Goal: Information Seeking & Learning: Learn about a topic

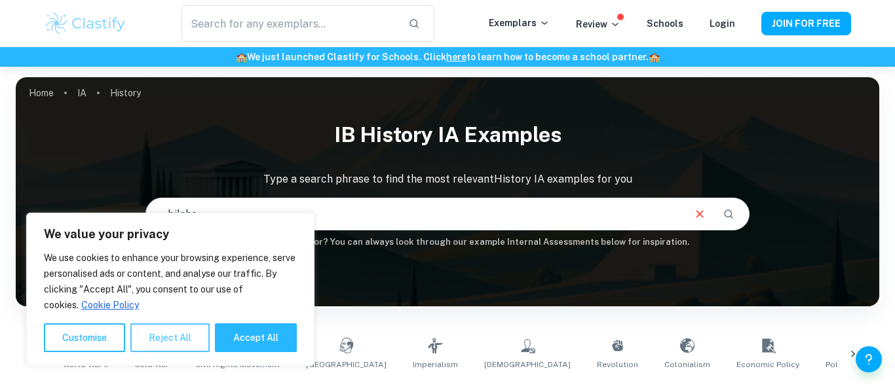
type input "bilshe"
click at [207, 341] on button "Reject All" at bounding box center [169, 338] width 79 height 29
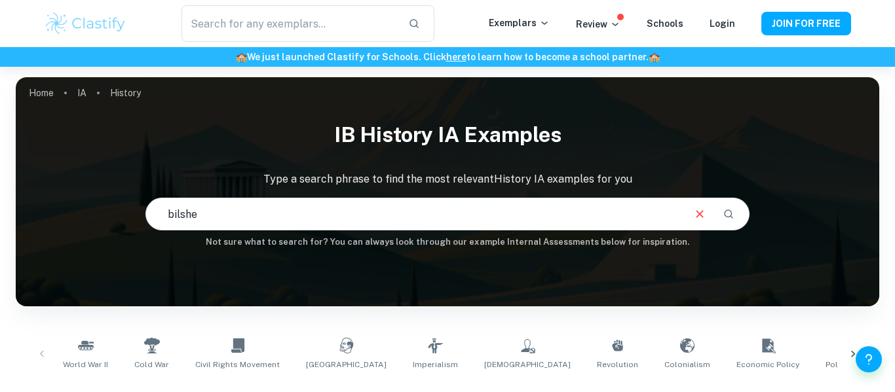
click at [224, 215] on input "bilshe" at bounding box center [414, 214] width 536 height 37
type input "bolshevik"
type input "Bolshevik revolution"
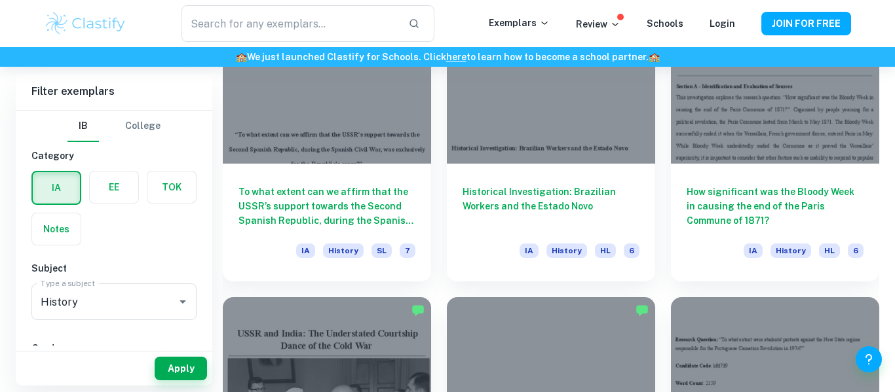
scroll to position [1314, 0]
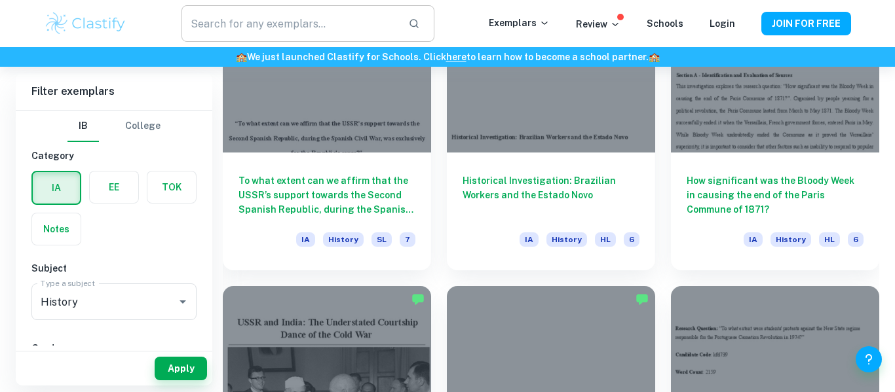
click at [280, 17] on input "text" at bounding box center [289, 23] width 216 height 37
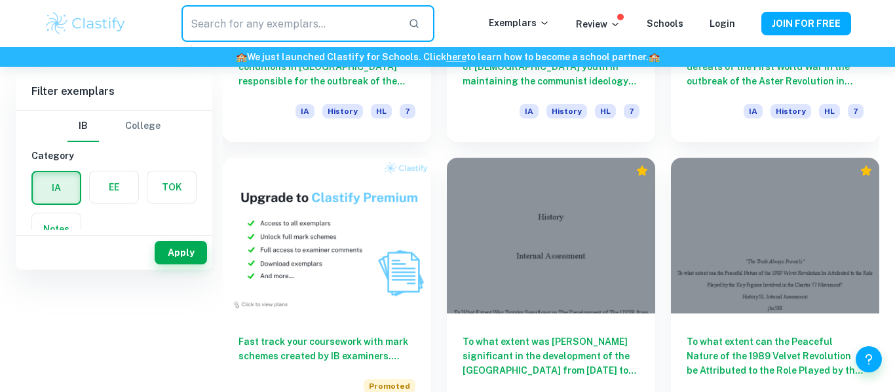
scroll to position [0, 0]
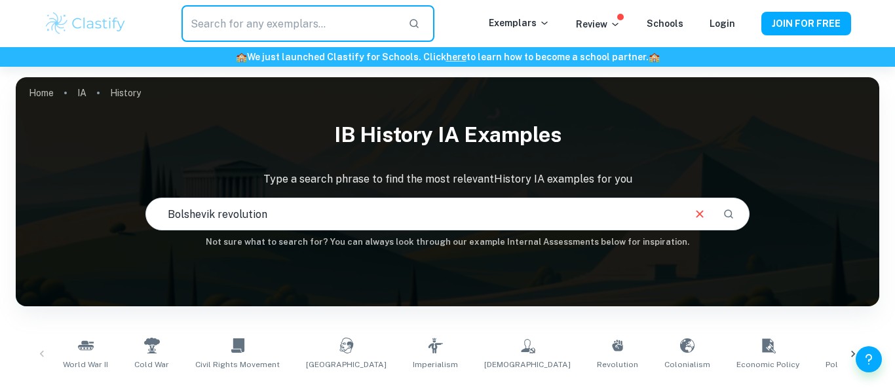
click at [651, 212] on input "Bolshevik revolution" at bounding box center [414, 214] width 536 height 37
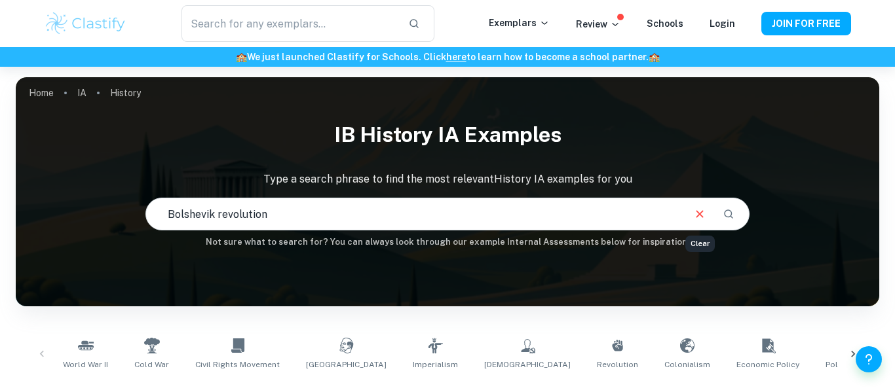
click at [696, 217] on icon "Clear" at bounding box center [699, 213] width 7 height 7
click at [682, 217] on input "Bolshevik revolution" at bounding box center [414, 214] width 536 height 37
click at [642, 216] on input "Bolshevik revolution" at bounding box center [414, 214] width 536 height 37
type input "cultural revolution"
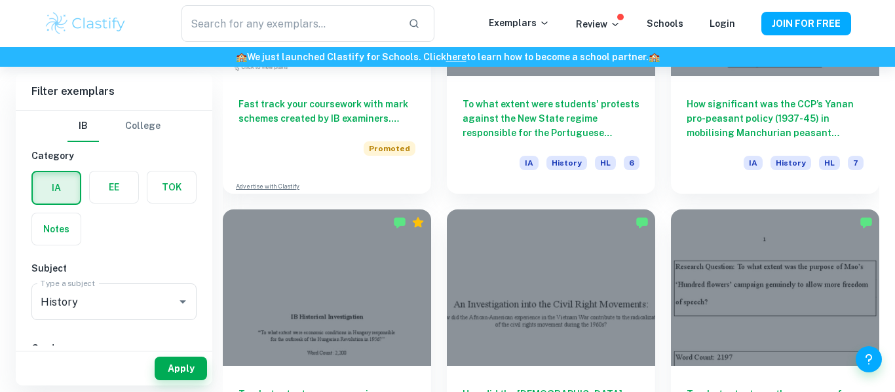
scroll to position [1102, 0]
